Goal: Book appointment/travel/reservation

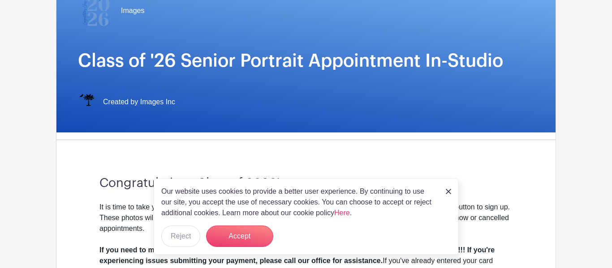
scroll to position [106, 0]
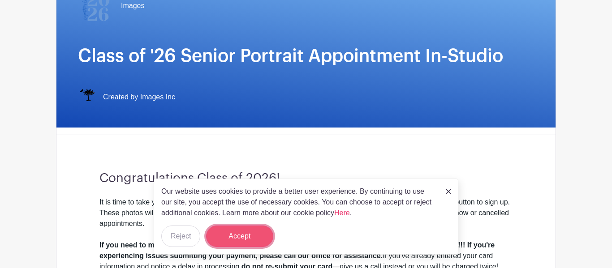
click at [216, 235] on button "Accept" at bounding box center [239, 237] width 67 height 22
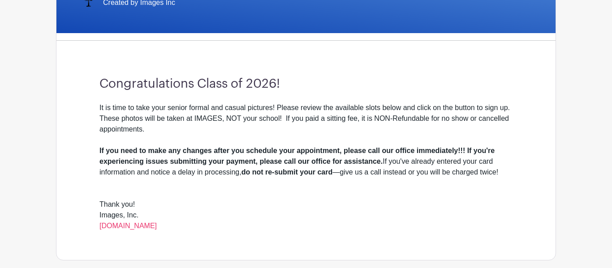
scroll to position [199, 0]
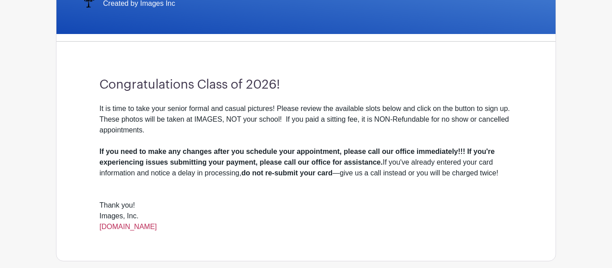
click at [137, 229] on link "[DOMAIN_NAME]" at bounding box center [127, 227] width 57 height 8
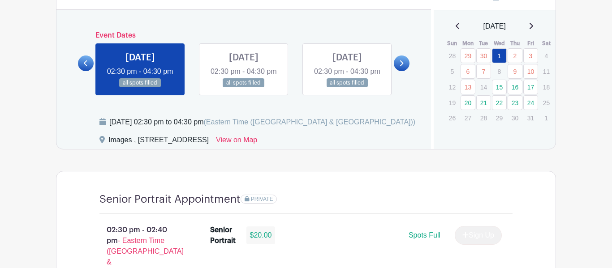
scroll to position [497, 0]
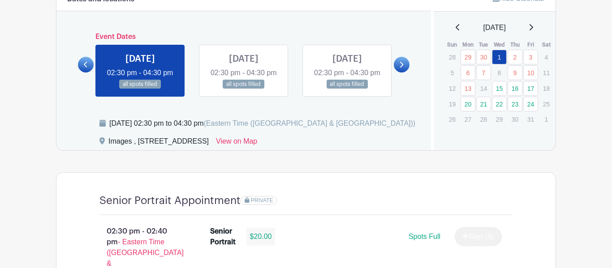
click at [399, 73] on link at bounding box center [402, 65] width 16 height 16
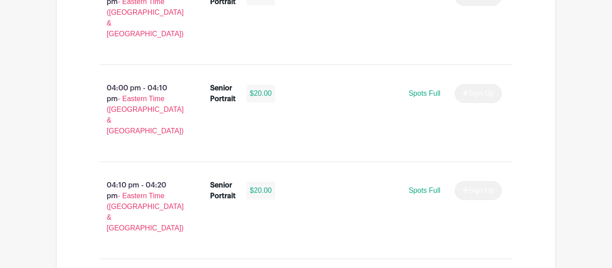
scroll to position [1602, 0]
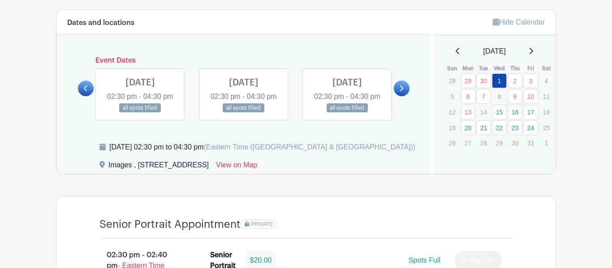
scroll to position [472, 0]
